Goal: Subscribe to service/newsletter

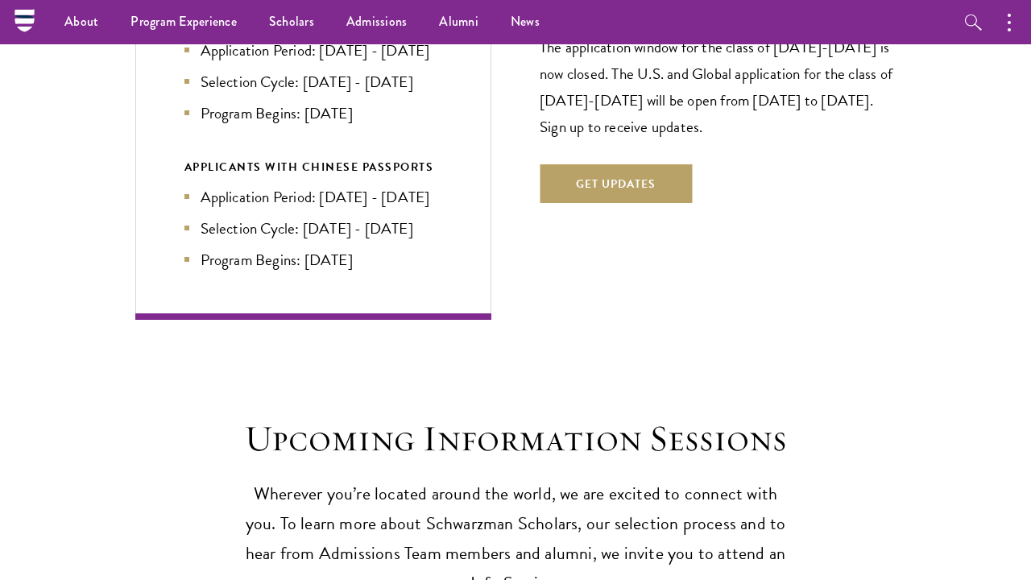
scroll to position [3908, 0]
click at [638, 165] on button "Get Updates" at bounding box center [616, 184] width 152 height 39
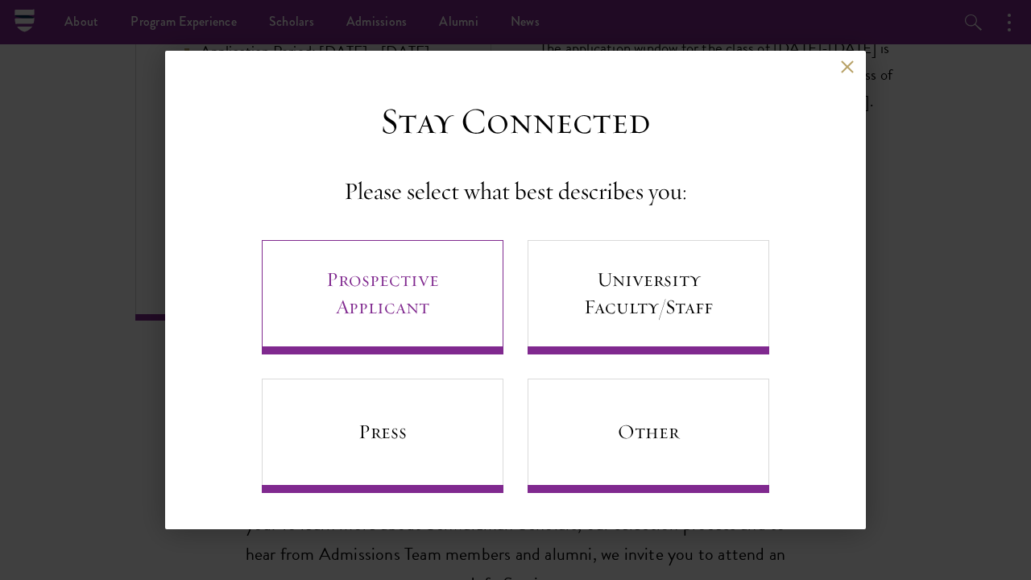
click at [375, 318] on link "Prospective Applicant" at bounding box center [383, 297] width 242 height 114
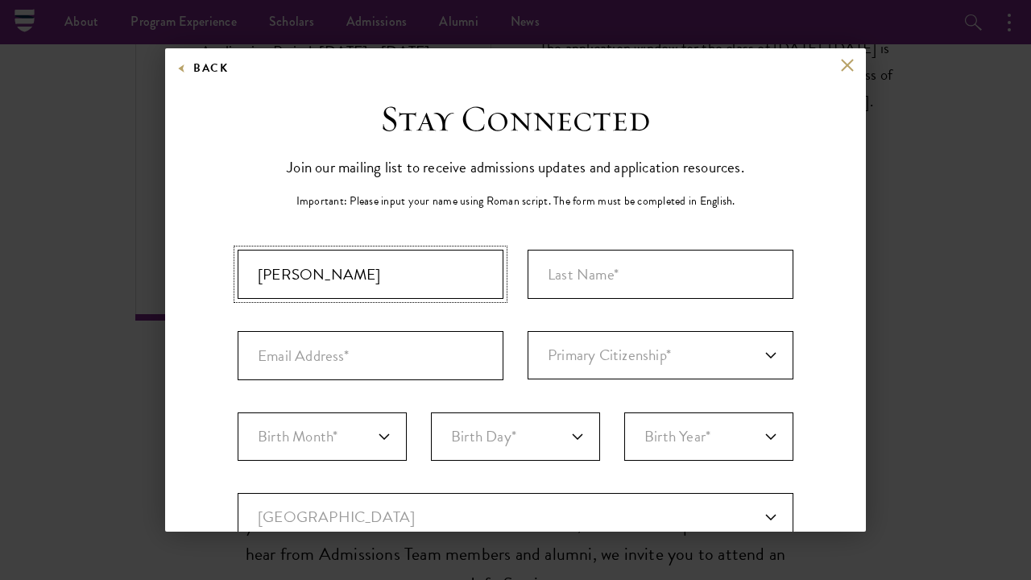
type input "[PERSON_NAME]"
type input "Okonkwo"
type input "[PERSON_NAME][EMAIL_ADDRESS][PERSON_NAME][DOMAIN_NAME]"
select select "IT"
select select "01"
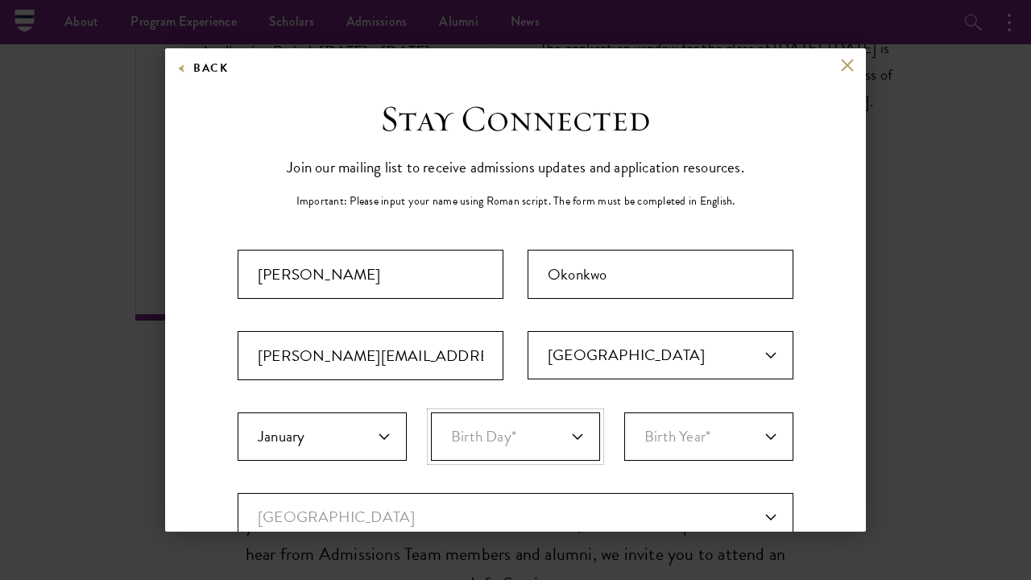
select select "28"
select select "2003"
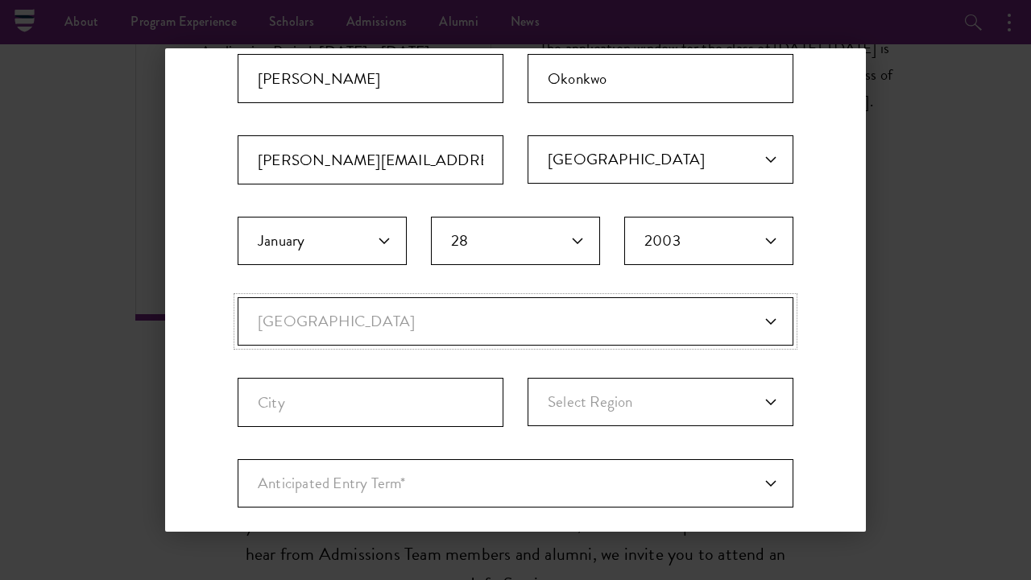
select select "IT"
select select
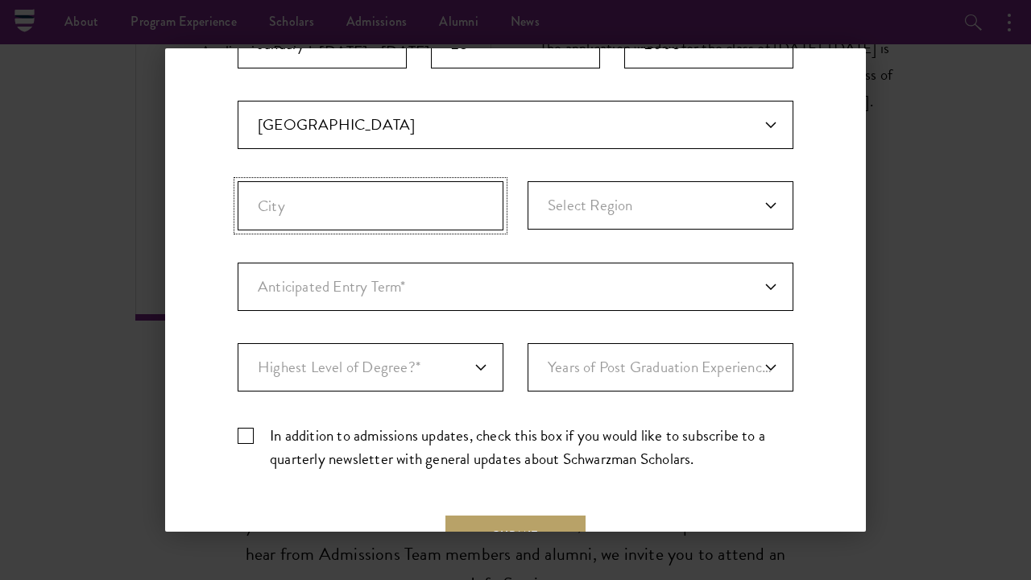
scroll to position [393, 0]
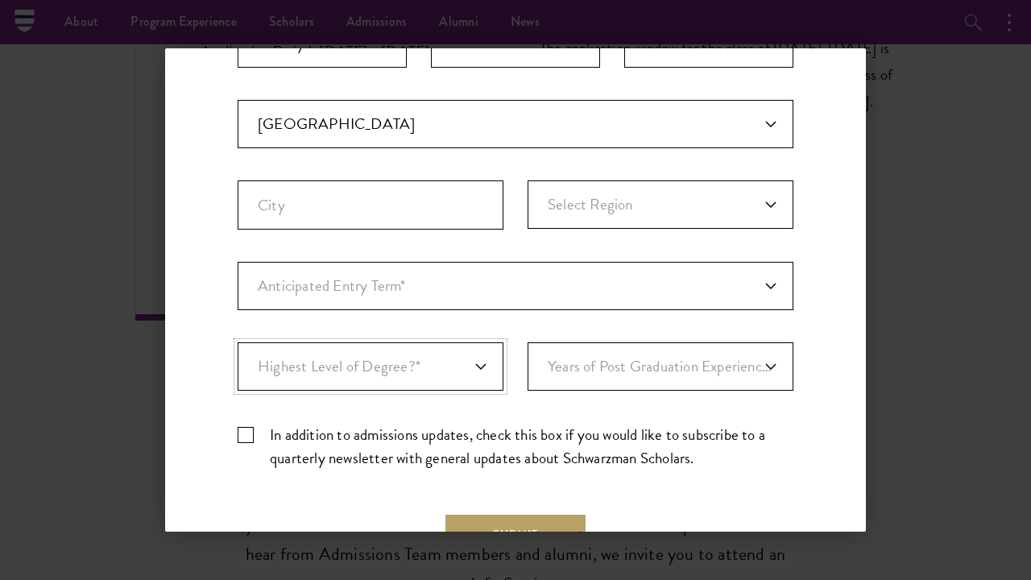
select select "009547fe-3364-4351-8e81-63abea734008"
select select "1"
click at [246, 437] on label "In addition to admissions updates, check this box if you would like to subscrib…" at bounding box center [516, 446] width 556 height 47
click at [246, 433] on input "In addition to admissions updates, check this box if you would like to subscrib…" at bounding box center [516, 428] width 556 height 10
click at [561, 523] on button "Submit" at bounding box center [516, 534] width 140 height 39
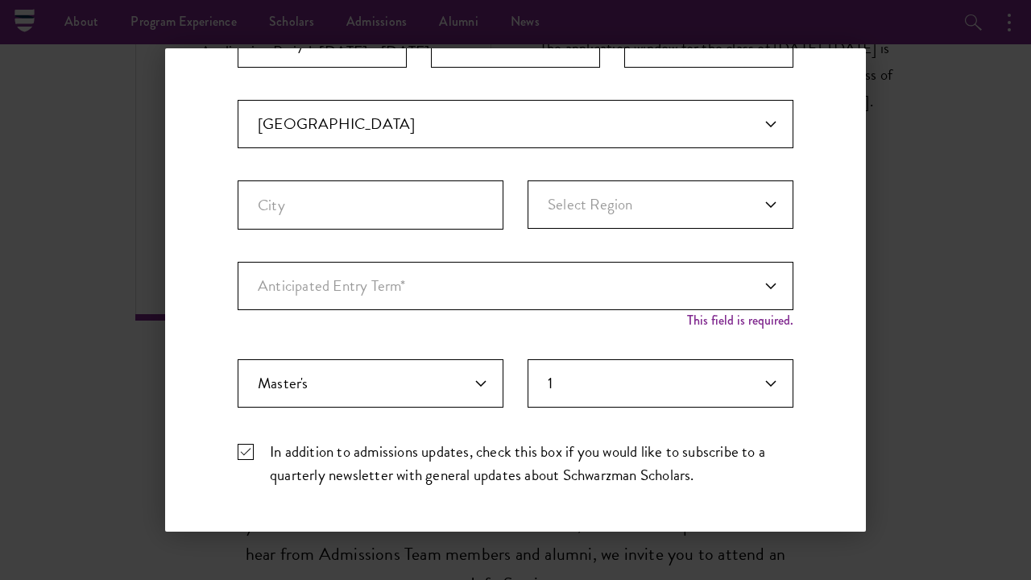
scroll to position [532, 0]
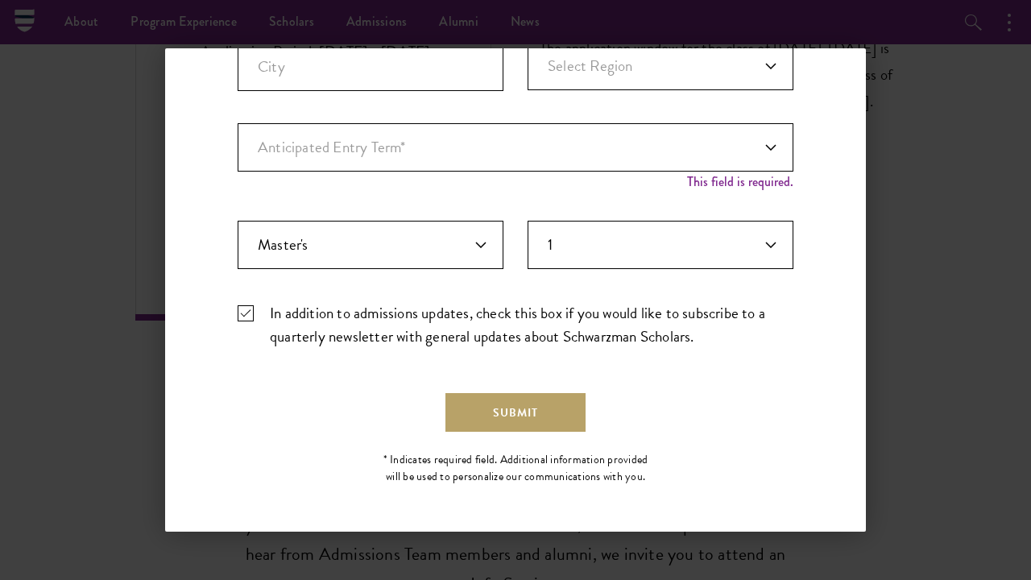
click at [239, 311] on label "In addition to admissions updates, check this box if you would like to subscrib…" at bounding box center [516, 324] width 556 height 47
click at [239, 311] on input "In addition to admissions updates, check this box if you would like to subscrib…" at bounding box center [516, 306] width 556 height 10
checkbox input "false"
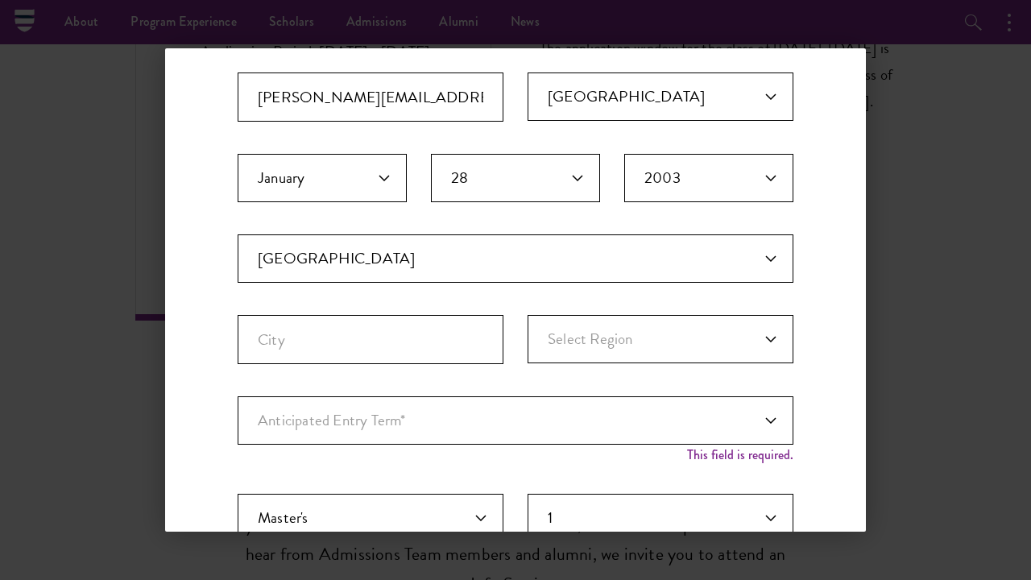
click at [454, 448] on div "Anticipated Entry Term* Just Exploring" at bounding box center [516, 428] width 556 height 65
select select "a6790467-ebe7-4045-a56a-66c1cae98076"
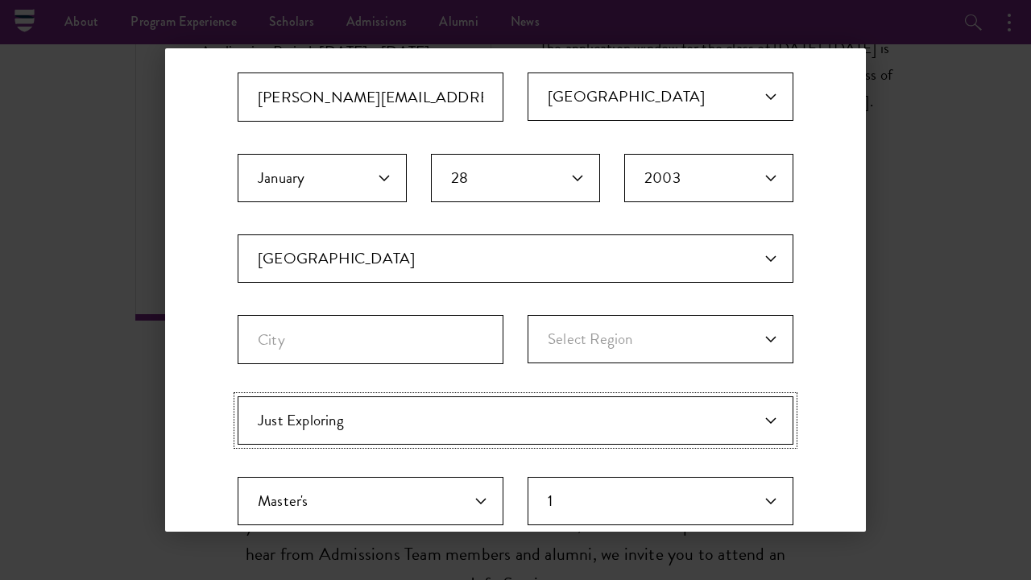
drag, startPoint x: 381, startPoint y: 420, endPoint x: 340, endPoint y: 456, distance: 54.8
click at [340, 456] on div "Important: The form must be completed in English. [GEOGRAPHIC_DATA][PERSON_NAME…" at bounding box center [516, 304] width 556 height 626
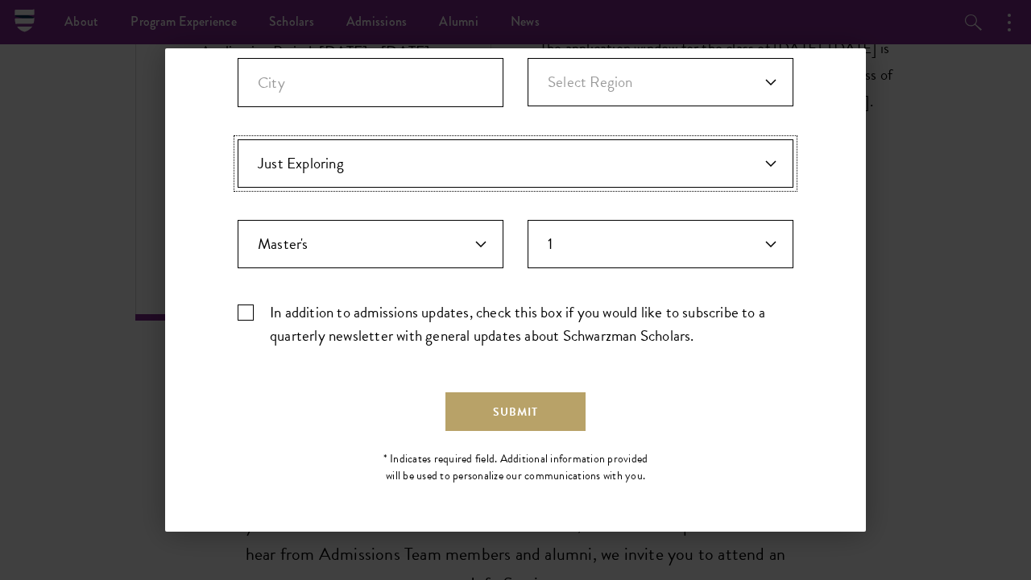
scroll to position [515, 0]
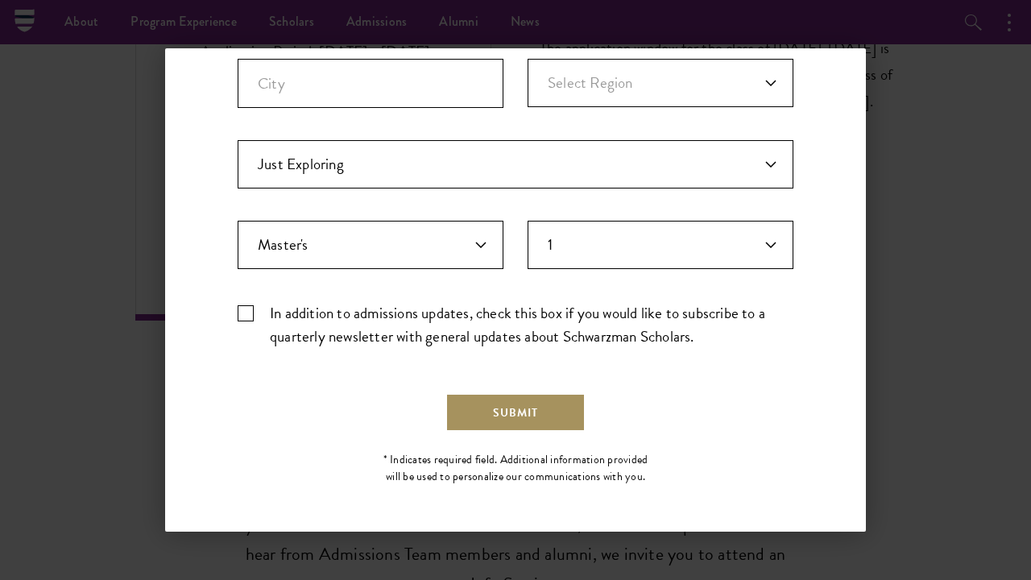
click at [499, 412] on button "Submit" at bounding box center [516, 412] width 140 height 39
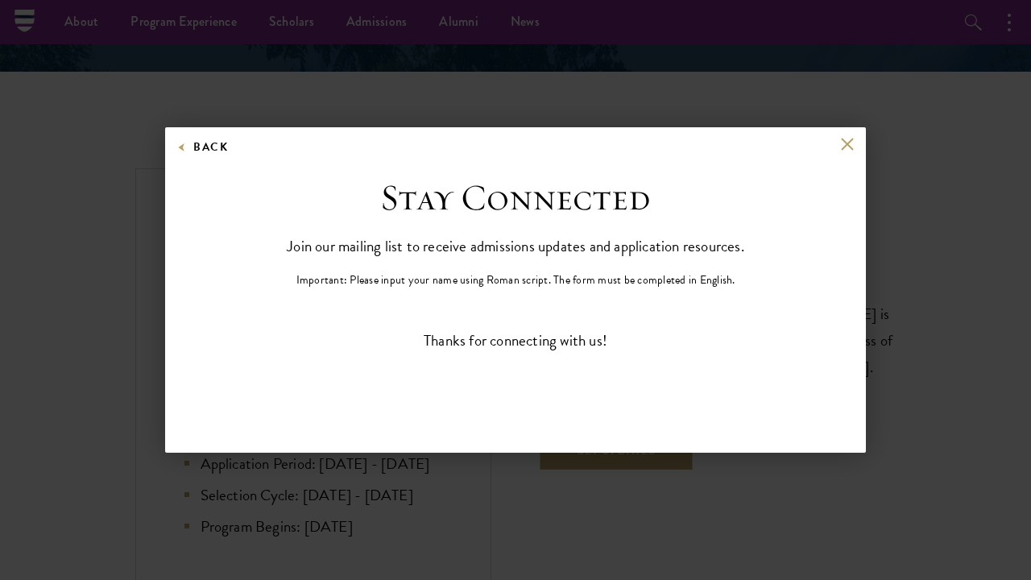
scroll to position [0, 0]
click at [847, 151] on div "Back" at bounding box center [515, 156] width 701 height 39
